Goal: Task Accomplishment & Management: Complete application form

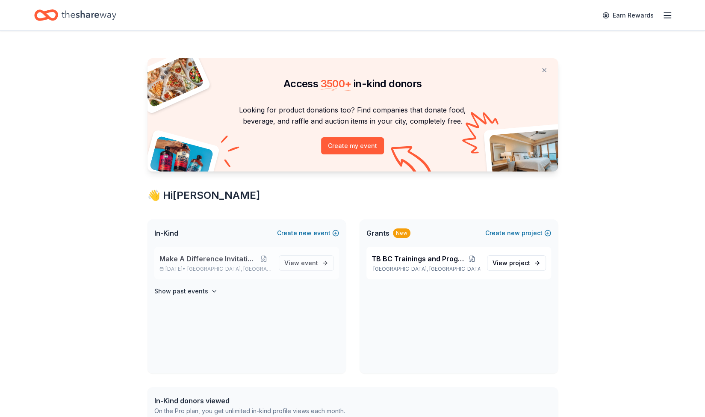
click at [251, 265] on div "Make A Difference Invitational Aug 25, 2025 • Crystal, MN" at bounding box center [215, 262] width 112 height 19
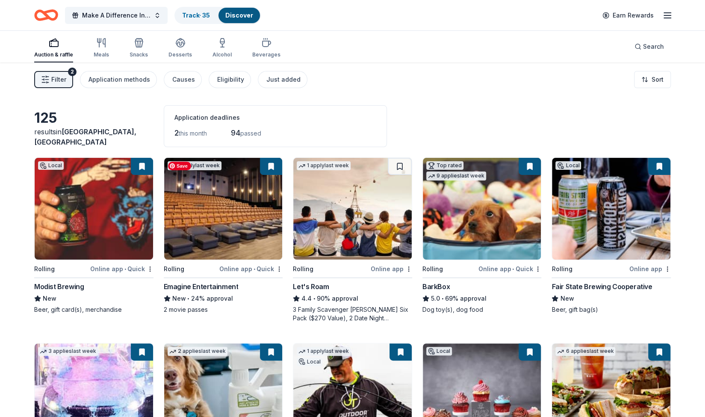
click at [251, 239] on img at bounding box center [223, 209] width 118 height 102
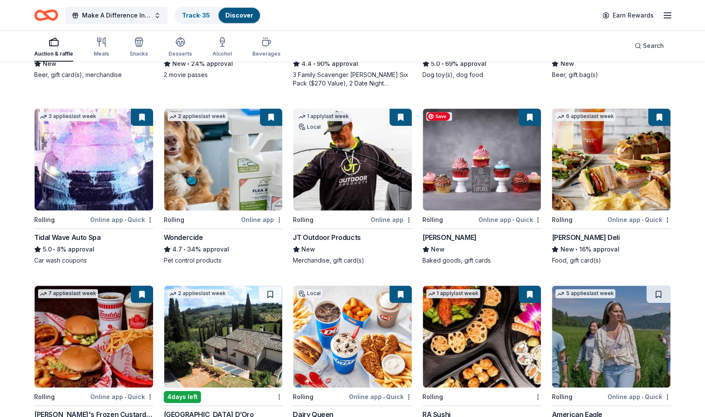
scroll to position [236, 0]
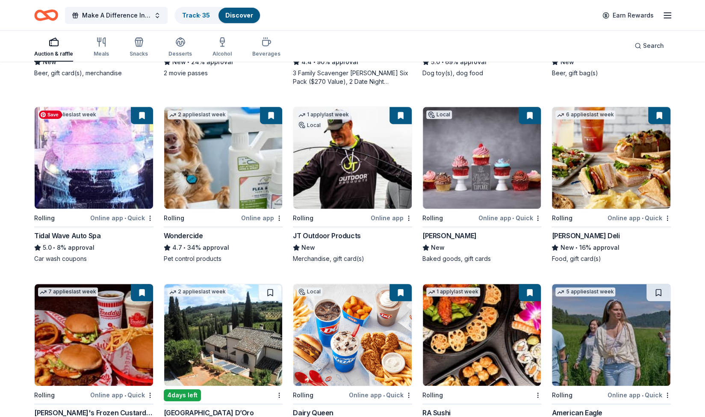
click at [80, 159] on img at bounding box center [94, 158] width 118 height 102
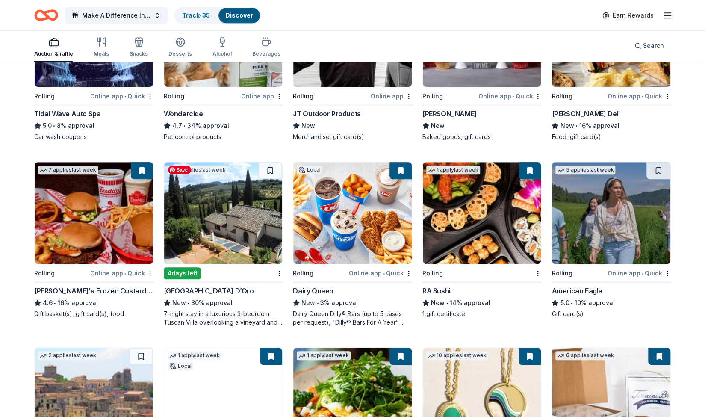
scroll to position [520, 0]
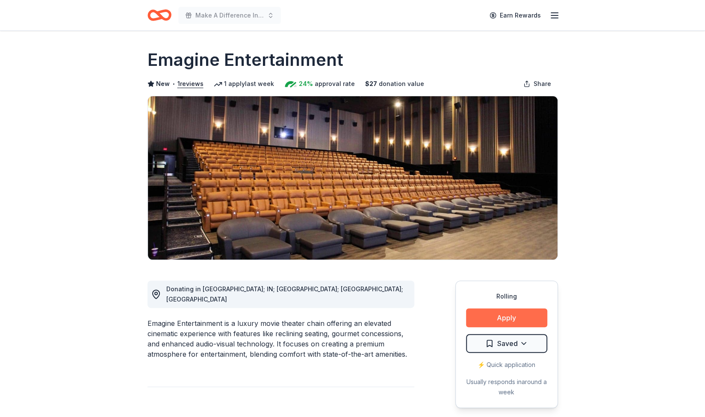
click at [518, 310] on button "Apply" at bounding box center [506, 317] width 81 height 19
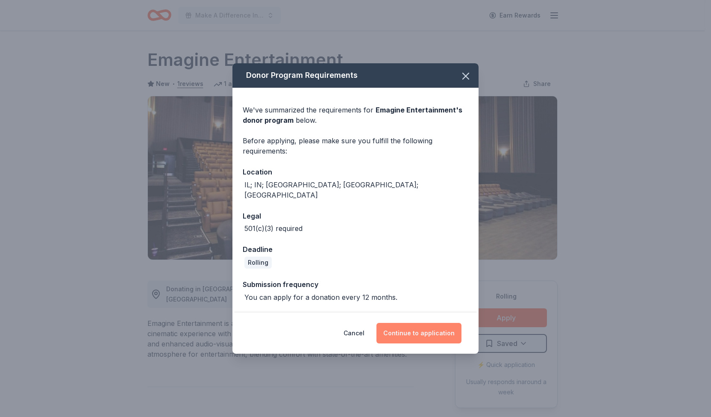
click at [425, 329] on button "Continue to application" at bounding box center [418, 333] width 85 height 21
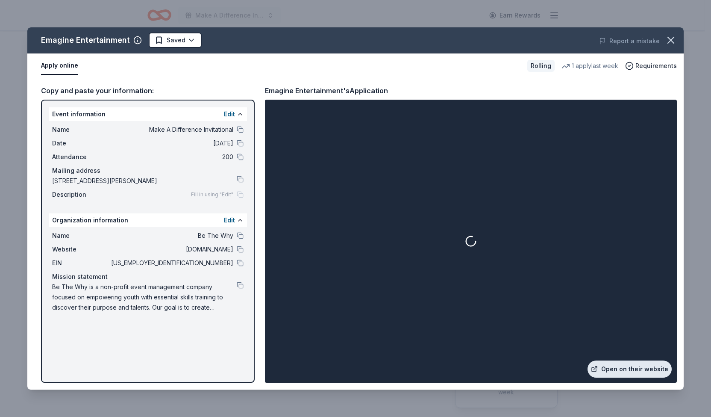
click at [626, 366] on link "Open on their website" at bounding box center [630, 368] width 84 height 17
click at [671, 35] on icon "button" at bounding box center [671, 40] width 12 height 12
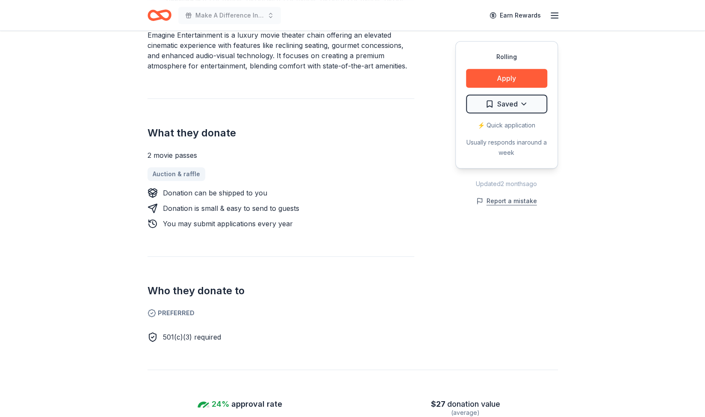
scroll to position [288, 0]
click at [515, 197] on button "Report a mistake" at bounding box center [506, 201] width 61 height 10
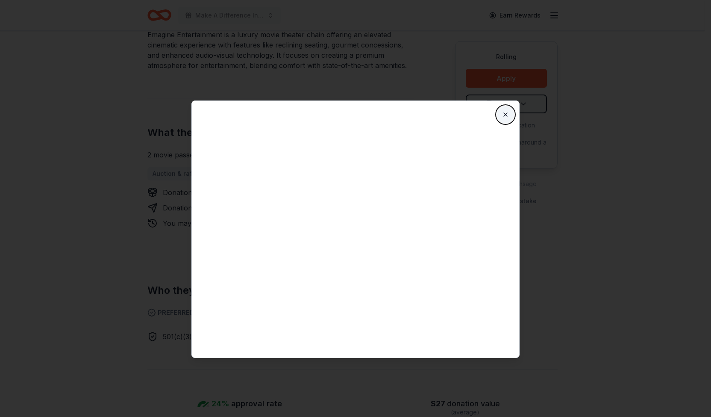
click at [504, 114] on button "Close" at bounding box center [505, 114] width 17 height 17
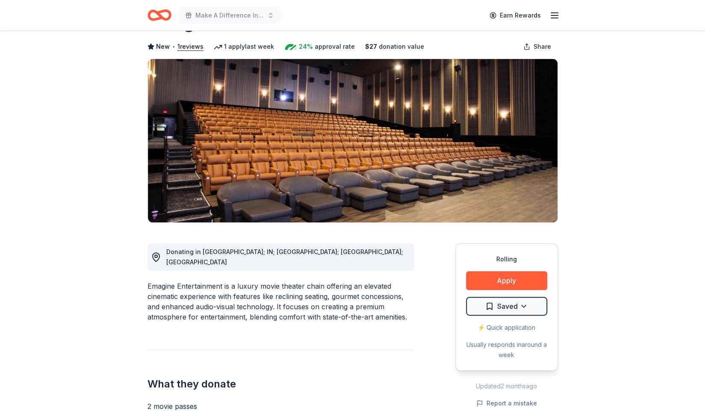
scroll to position [0, 0]
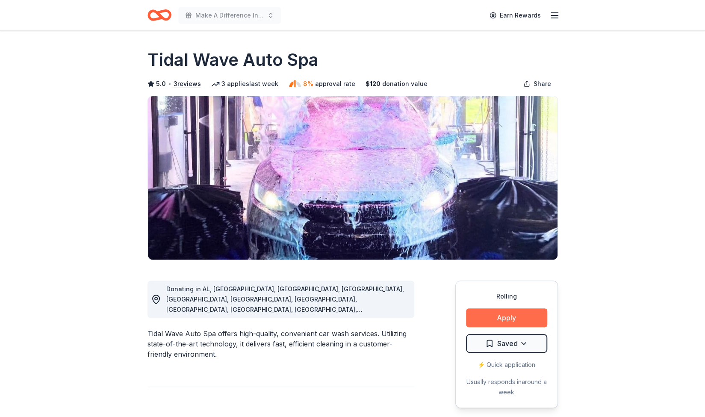
click at [521, 320] on button "Apply" at bounding box center [506, 317] width 81 height 19
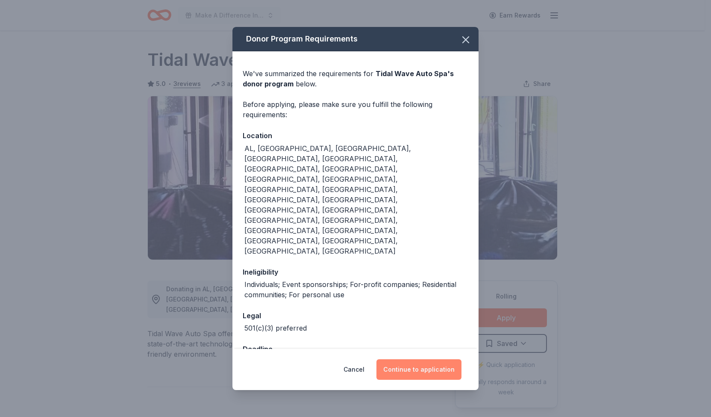
click at [410, 359] on button "Continue to application" at bounding box center [418, 369] width 85 height 21
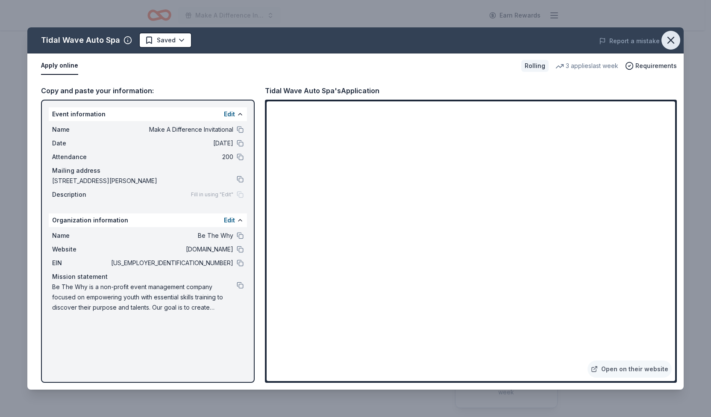
click at [672, 41] on icon "button" at bounding box center [671, 40] width 6 height 6
